Goal: Find contact information: Find contact information

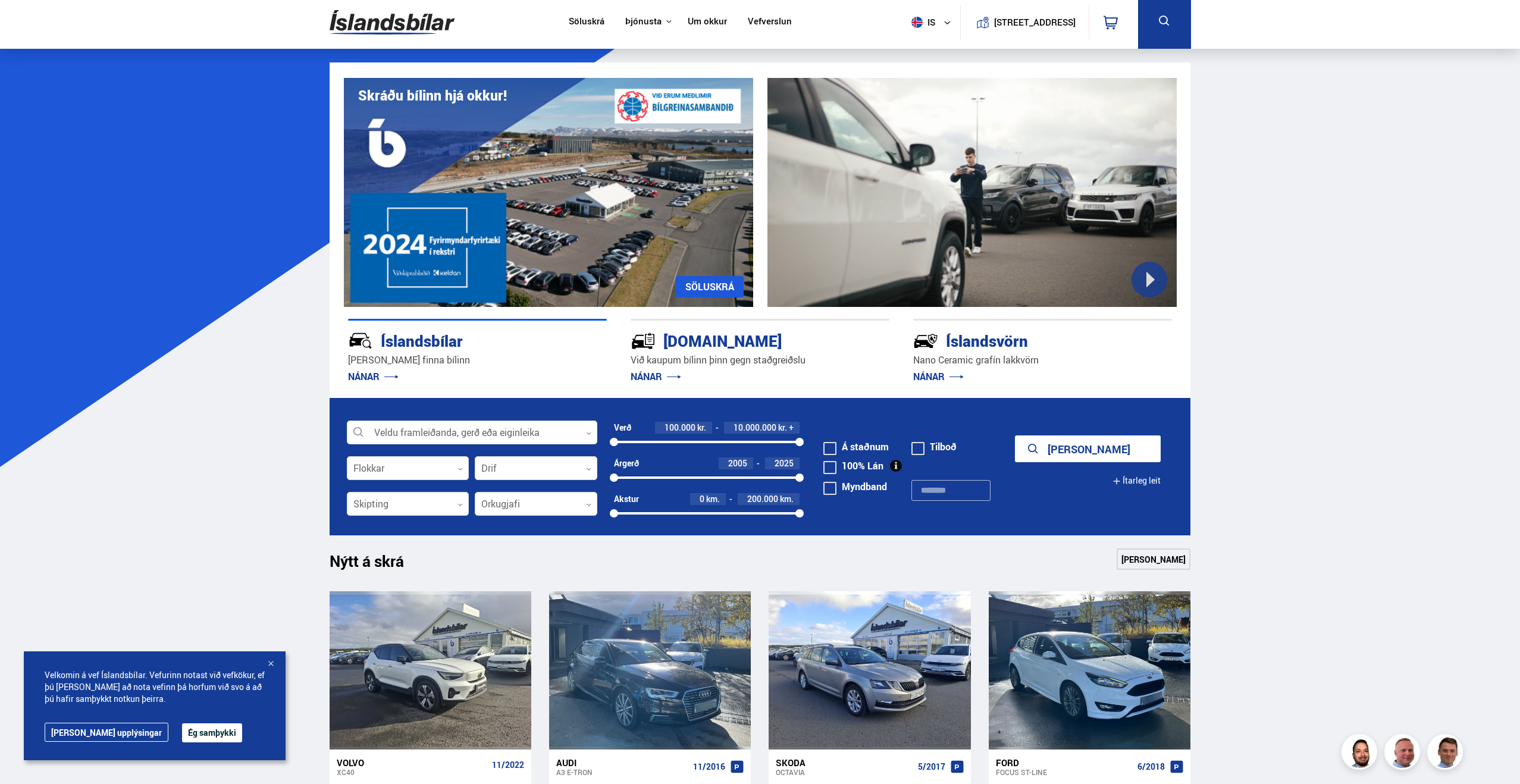
scroll to position [5, 0]
click at [721, 346] on div "[DOMAIN_NAME]" at bounding box center [738, 339] width 216 height 21
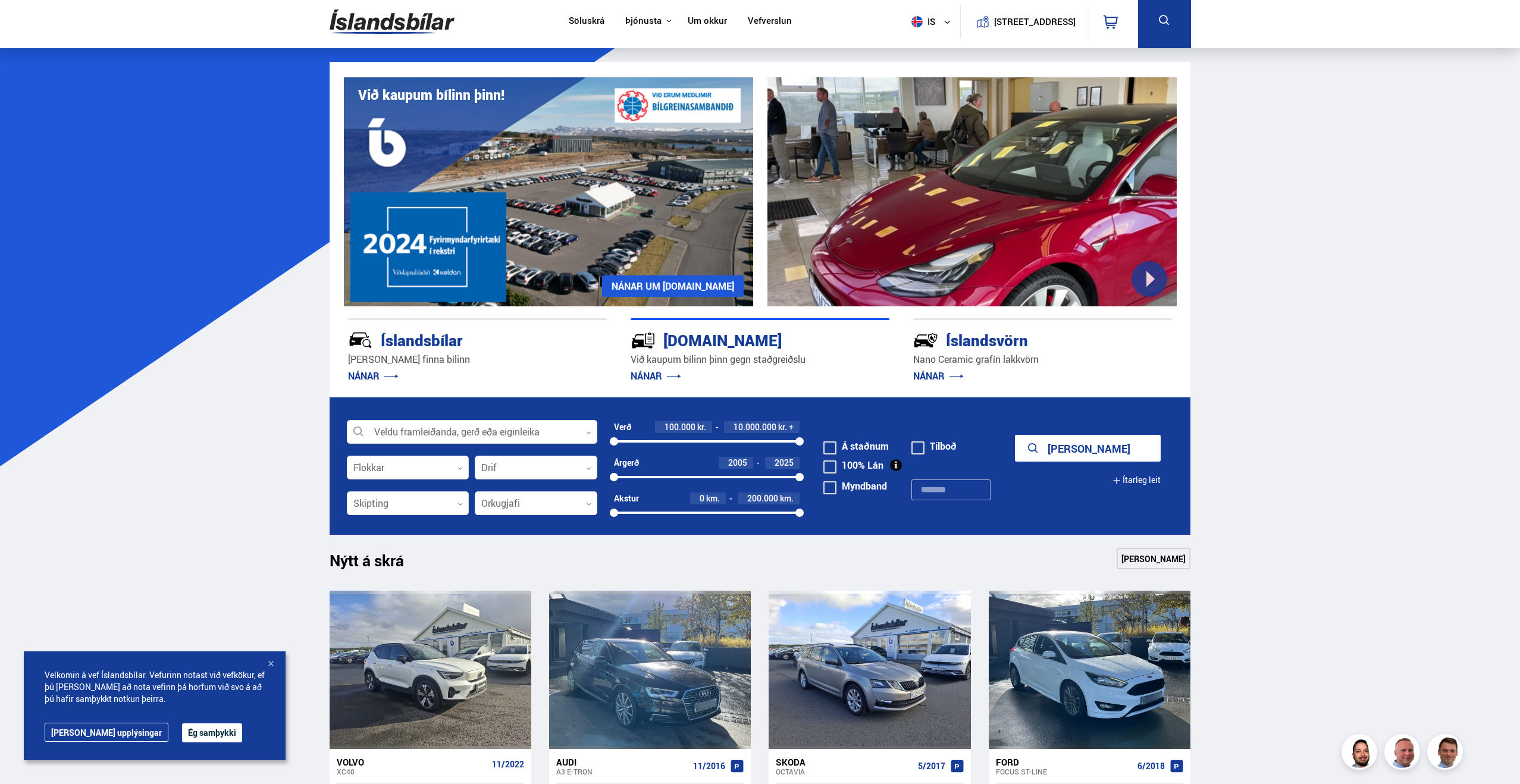
click at [721, 345] on div "[DOMAIN_NAME]" at bounding box center [738, 339] width 216 height 21
click at [649, 379] on link "NÁNAR" at bounding box center [656, 376] width 50 height 13
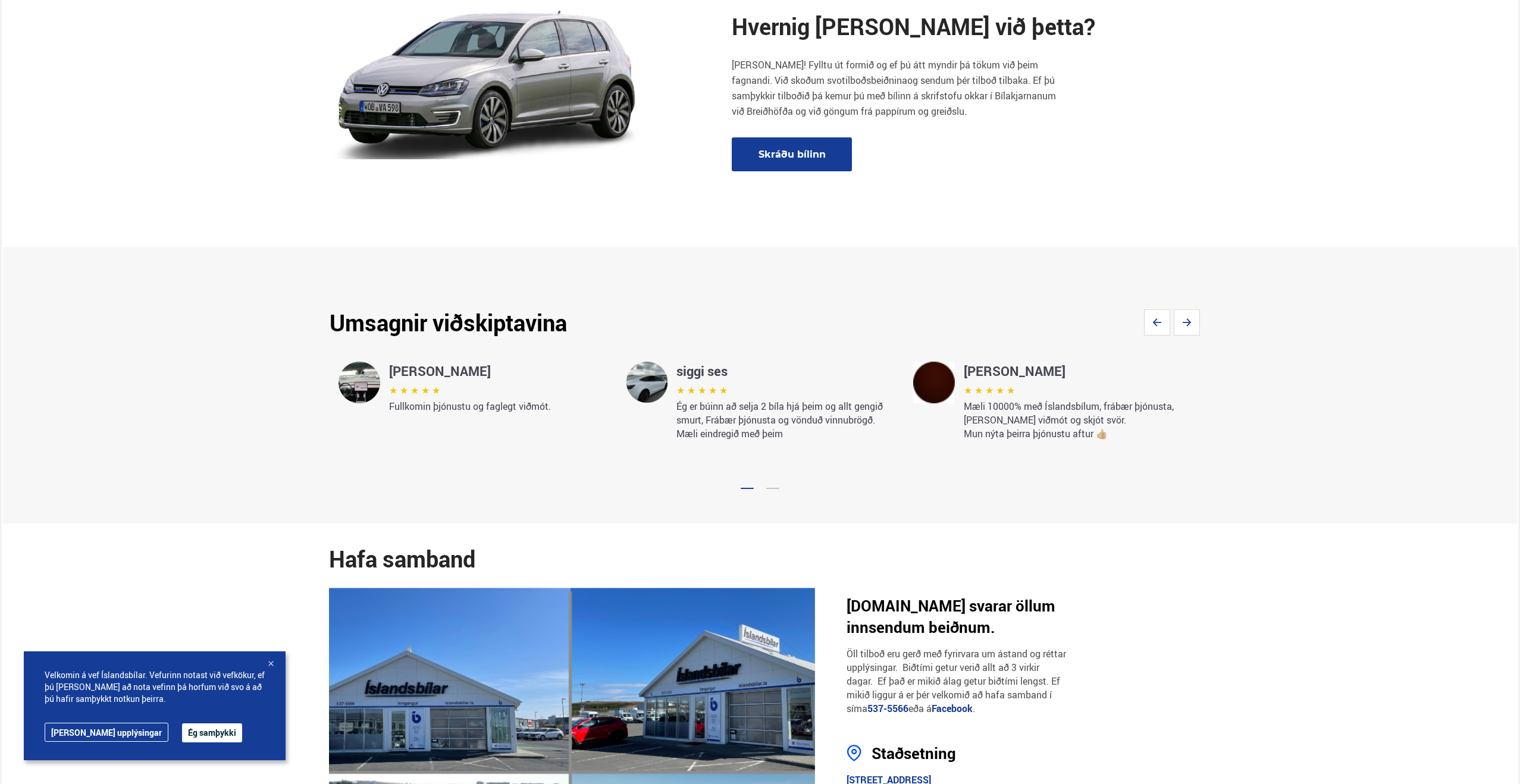
scroll to position [2074, 0]
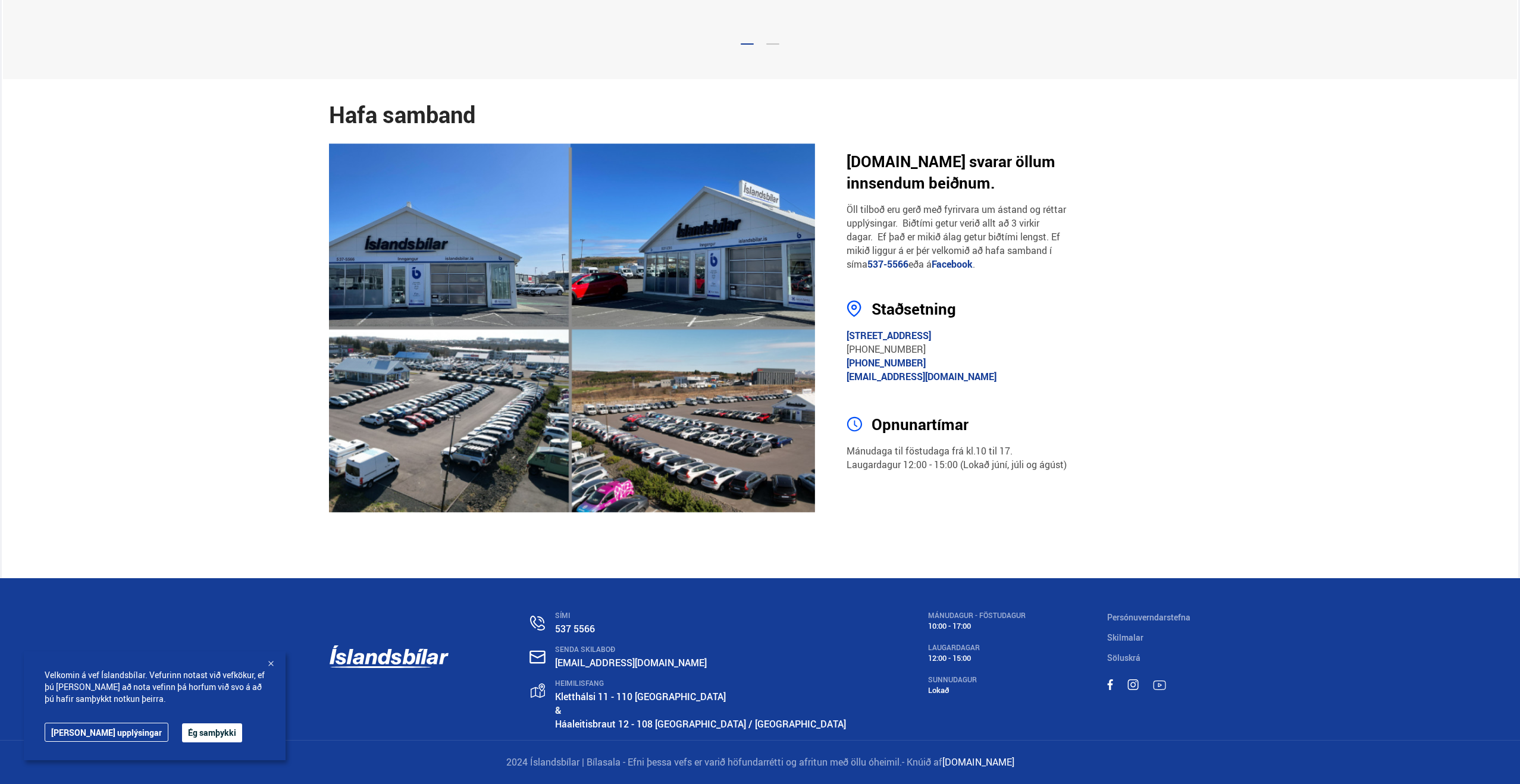
click at [271, 663] on div at bounding box center [271, 664] width 12 height 12
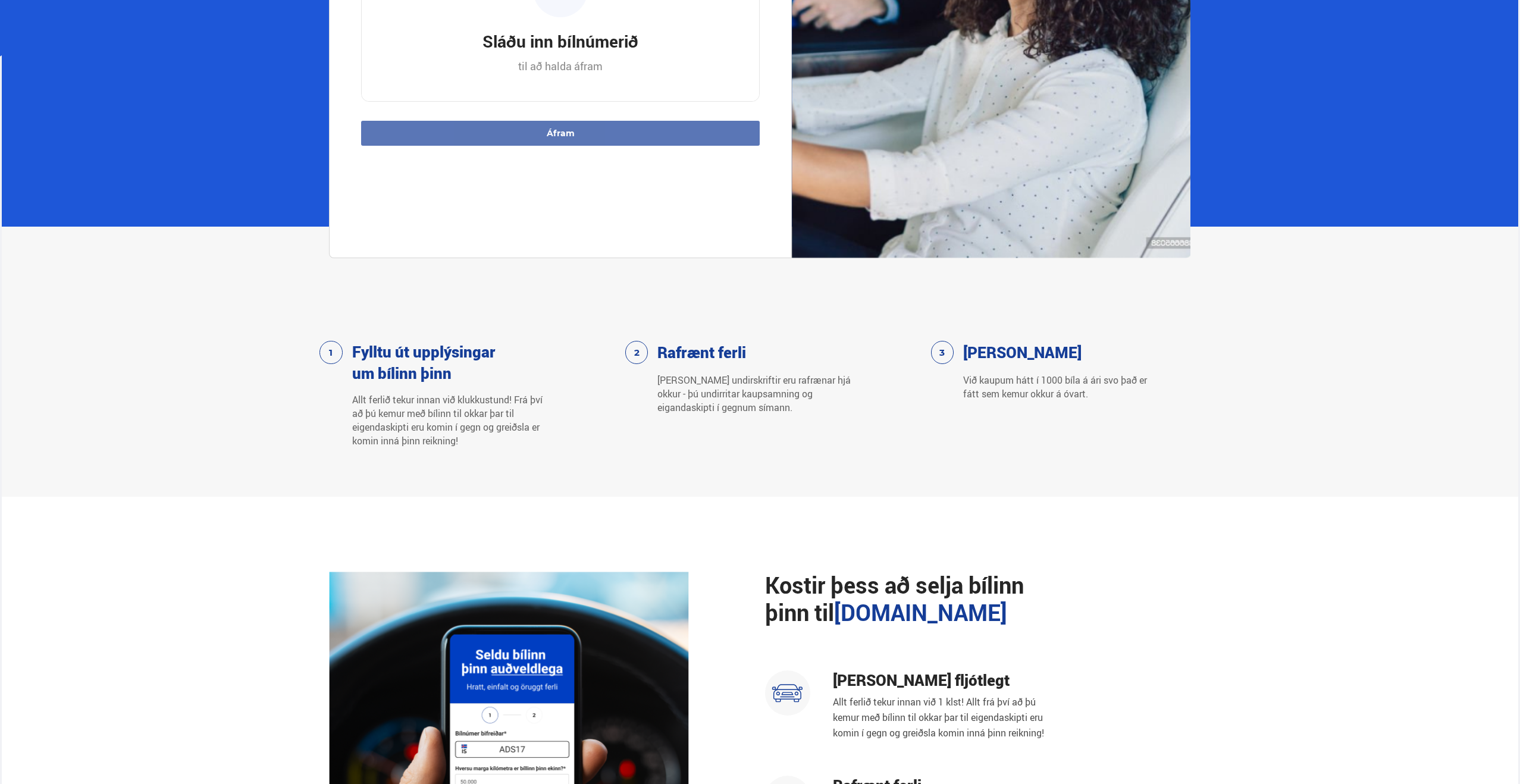
scroll to position [0, 0]
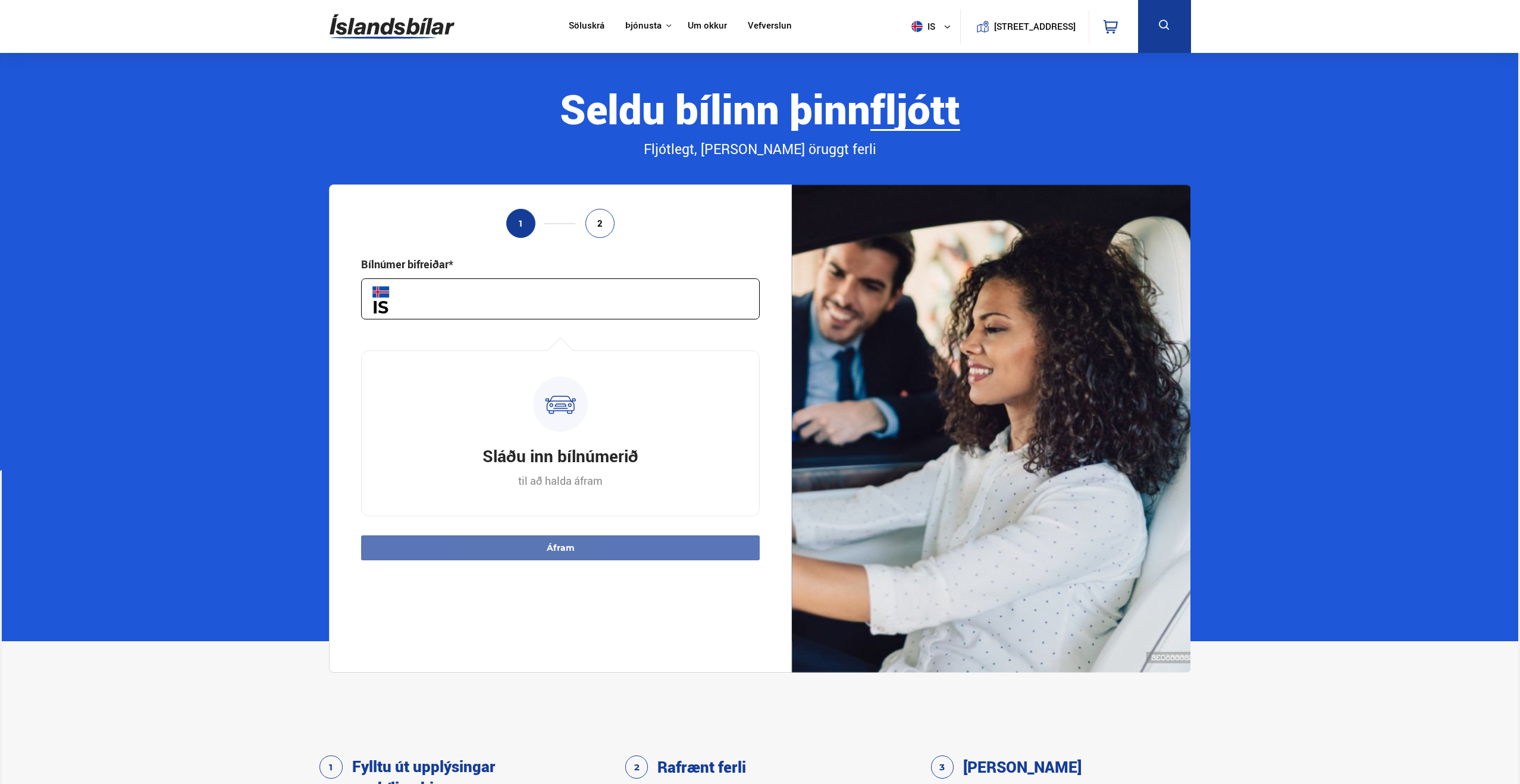
click at [695, 25] on link "Um okkur" at bounding box center [707, 26] width 39 height 13
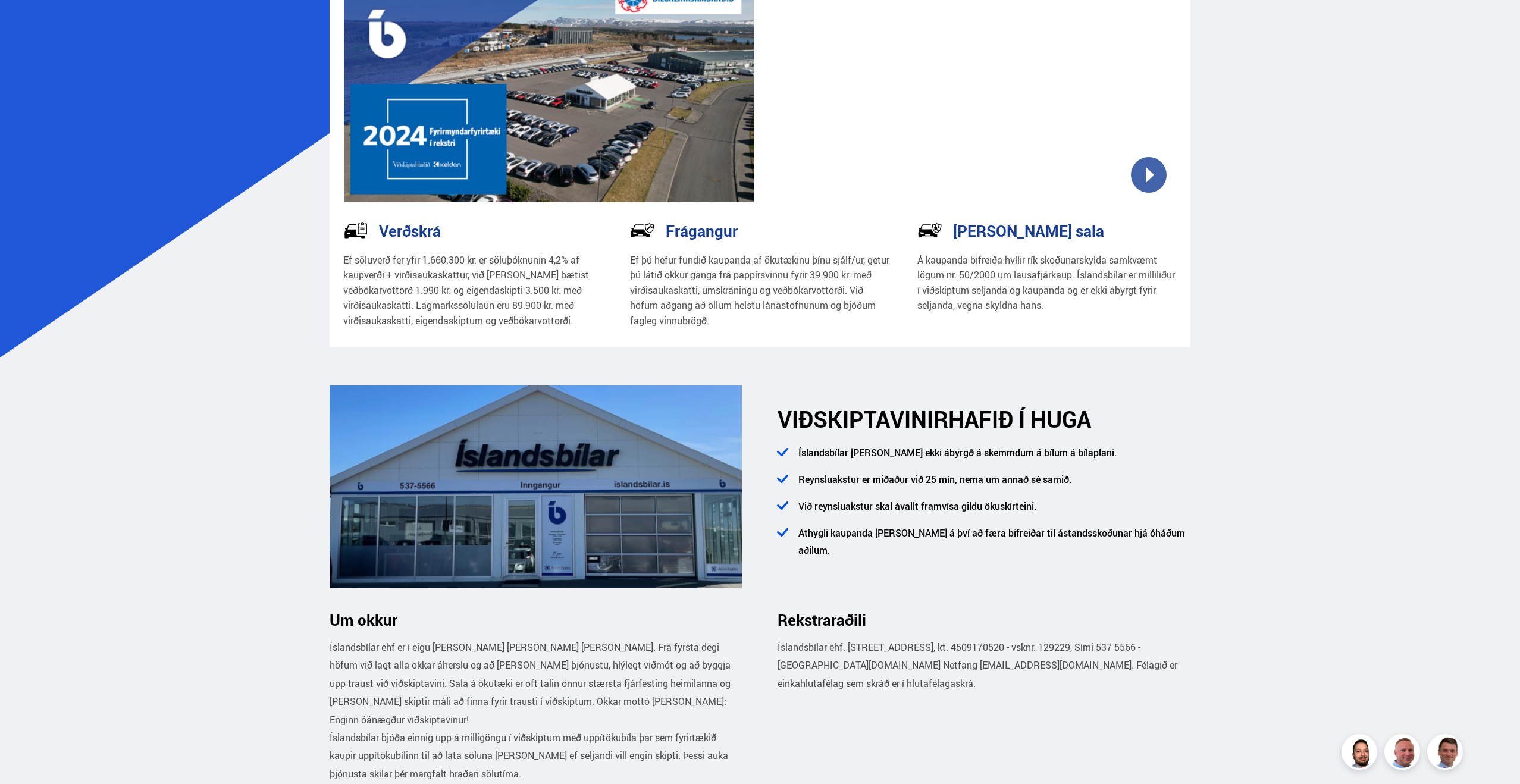
scroll to position [388, 0]
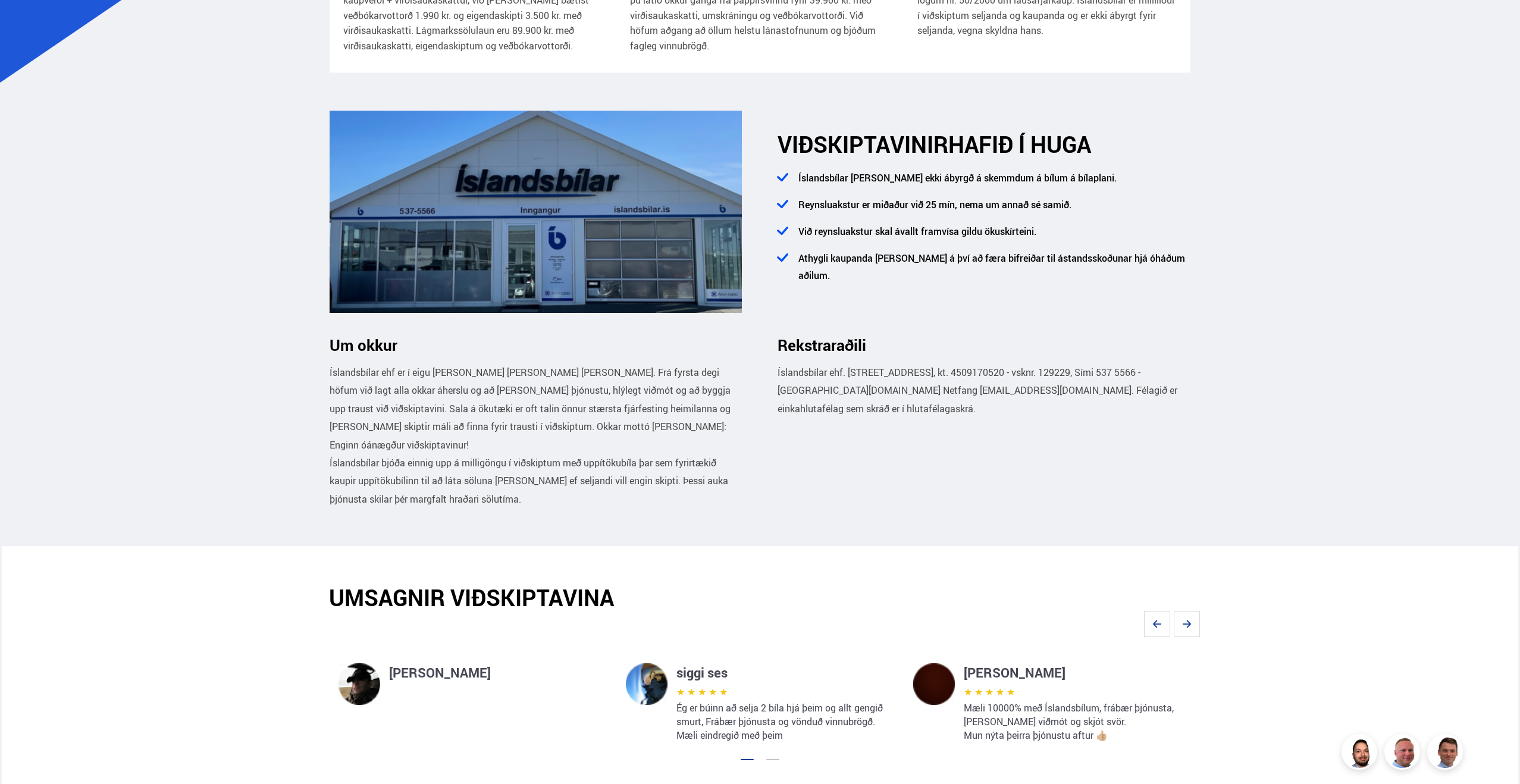
click at [1001, 374] on p "Íslandsbílar ehf. Kletthálsi 11 110 Reykjavík, kt. 4509170520 - vsknr. 129229, …" at bounding box center [984, 390] width 413 height 54
copy p "4509170520"
